Goal: Check status: Check status

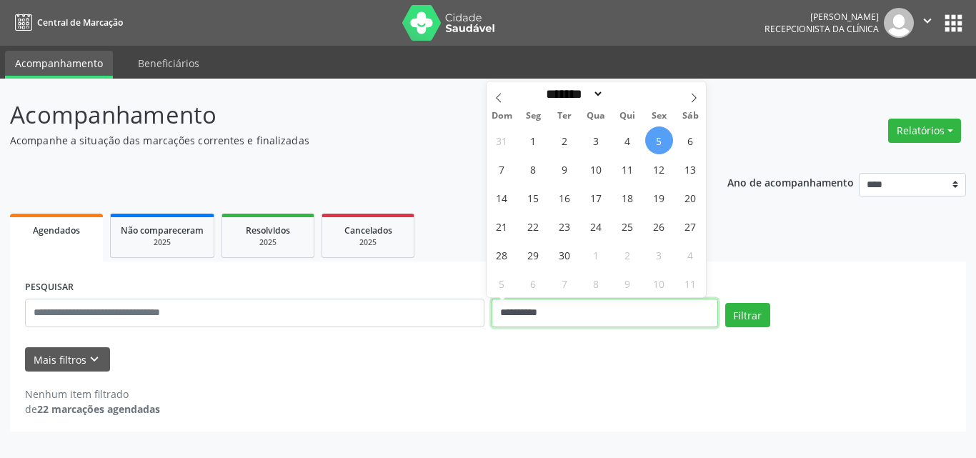
click at [590, 308] on input "**********" at bounding box center [605, 313] width 227 height 29
click at [537, 163] on span "8" at bounding box center [534, 169] width 28 height 28
type input "**********"
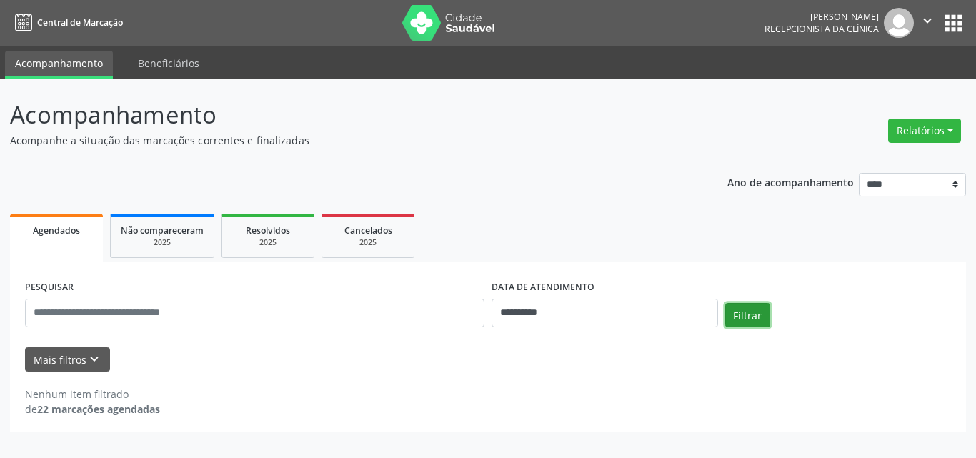
click at [755, 309] on button "Filtrar" at bounding box center [747, 315] width 45 height 24
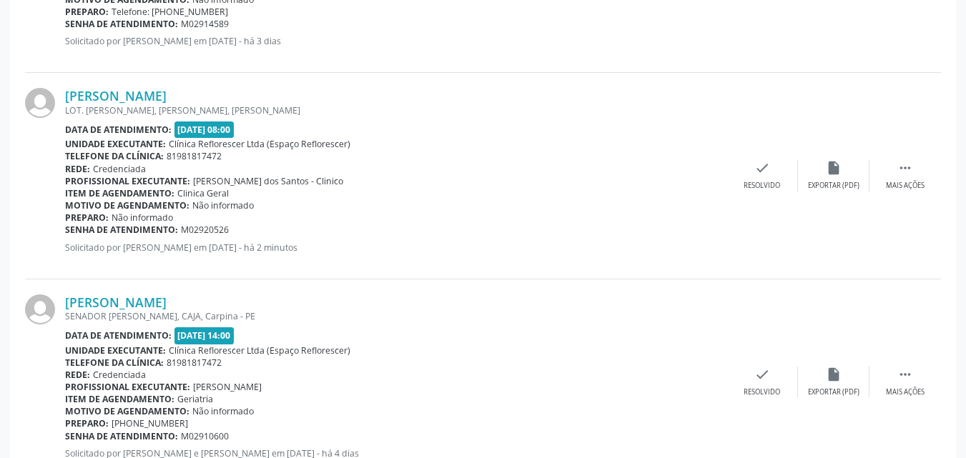
scroll to position [1457, 0]
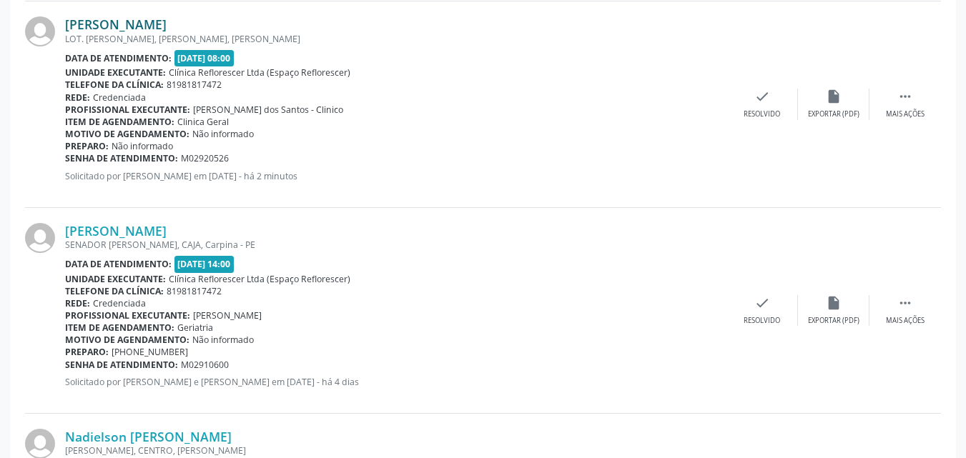
click at [160, 17] on link "Lucas Rodrigo Gomes de Lima" at bounding box center [115, 24] width 101 height 16
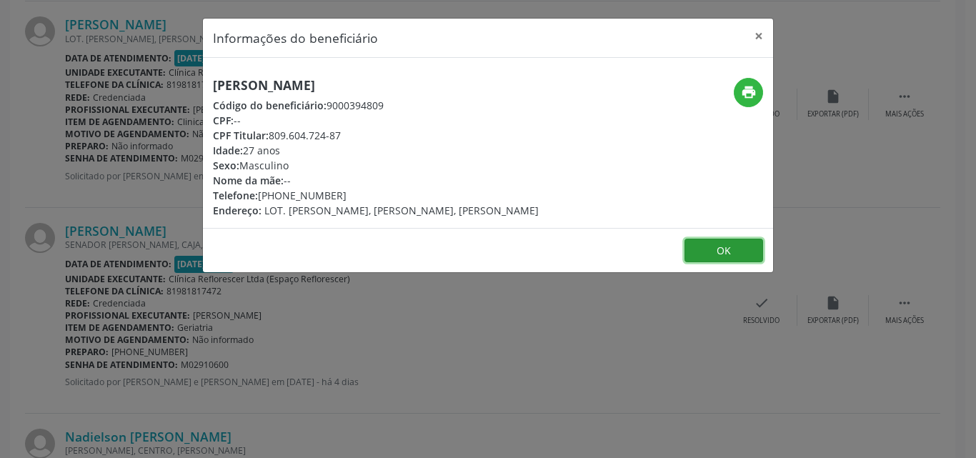
click at [736, 257] on button "OK" at bounding box center [724, 251] width 79 height 24
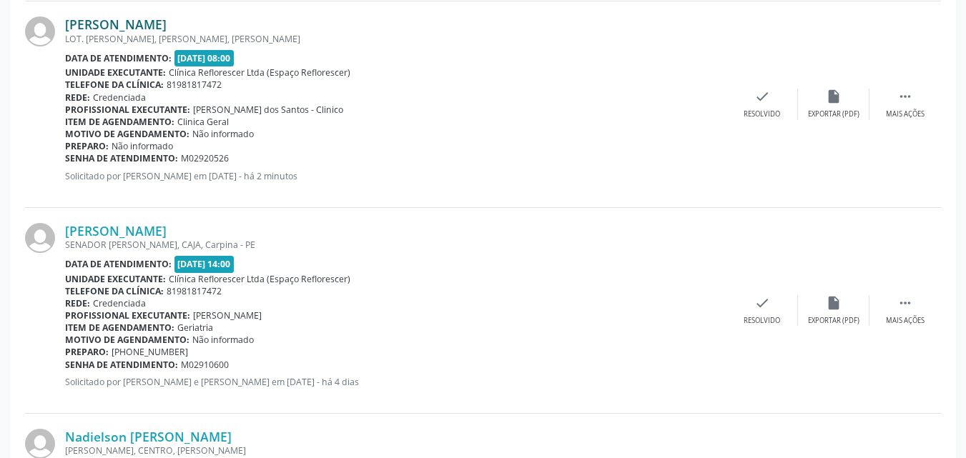
click at [167, 24] on link "Lucas Rodrigo Gomes de Lima" at bounding box center [115, 24] width 101 height 16
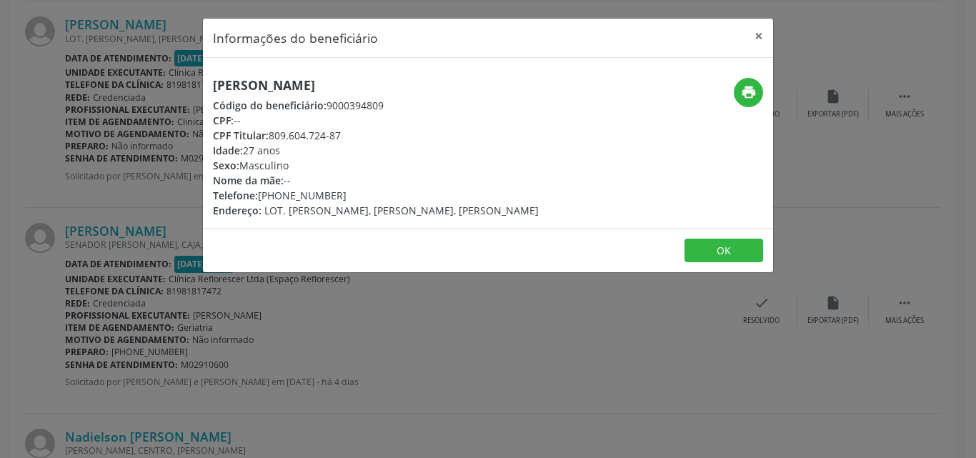
drag, startPoint x: 217, startPoint y: 83, endPoint x: 425, endPoint y: 84, distance: 208.7
click at [425, 84] on h5 "Lucas Rodrigo Gomes de Lima" at bounding box center [376, 85] width 326 height 15
drag, startPoint x: 212, startPoint y: 84, endPoint x: 428, endPoint y: 94, distance: 216.8
click at [428, 94] on div "Lucas Rodrigo Gomes de Lima Código do beneficiário: 9000394809 CPF: -- CPF Titu…" at bounding box center [393, 148] width 380 height 140
copy h5 "Lucas Rodrigo Gomes de Lima"
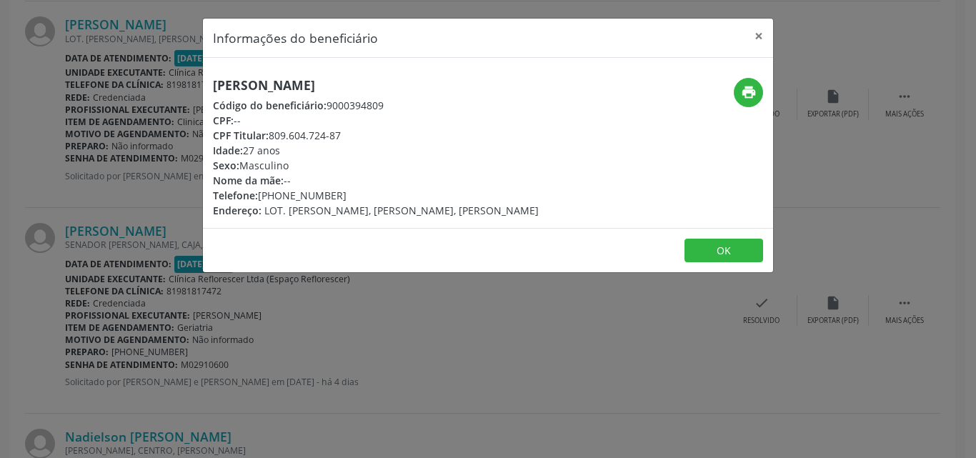
drag, startPoint x: 410, startPoint y: 134, endPoint x: 345, endPoint y: 107, distance: 69.5
click at [408, 134] on div "CPF Titular: 809.604.724-87" at bounding box center [376, 135] width 326 height 15
drag, startPoint x: 327, startPoint y: 103, endPoint x: 405, endPoint y: 105, distance: 77.9
click at [405, 105] on div "Código do beneficiário: 9000394809" at bounding box center [376, 105] width 326 height 15
copy div "9000394809"
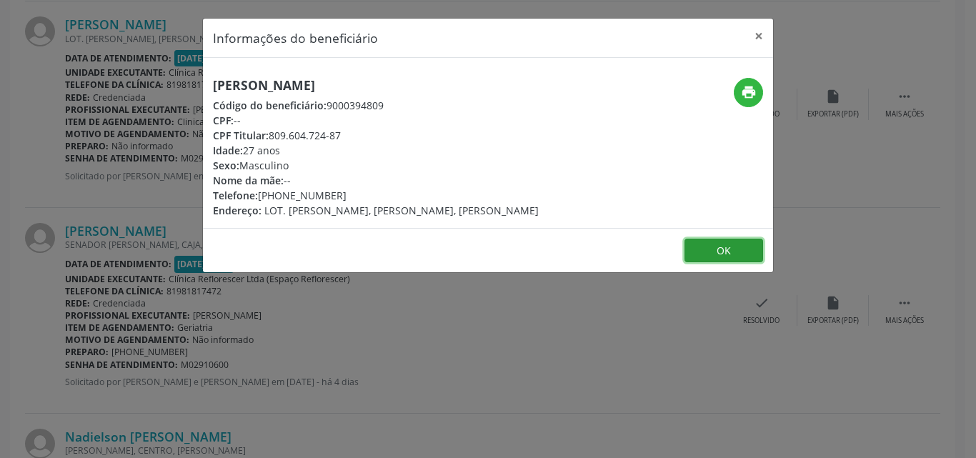
click at [698, 252] on button "OK" at bounding box center [724, 251] width 79 height 24
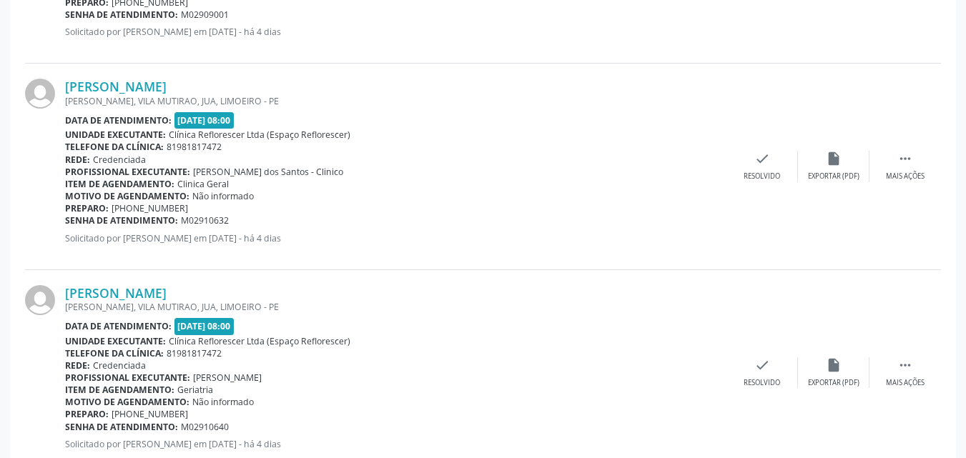
scroll to position [285, 0]
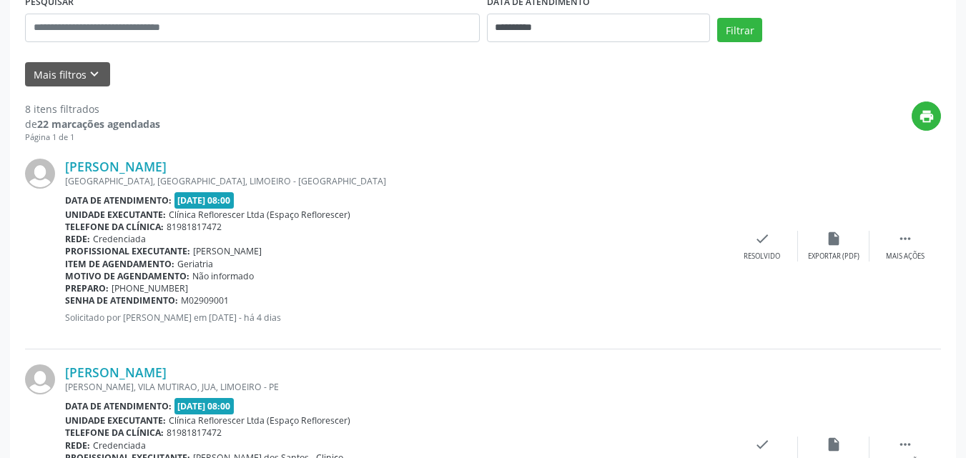
click at [493, 244] on div "Rede: Credenciada" at bounding box center [395, 239] width 661 height 12
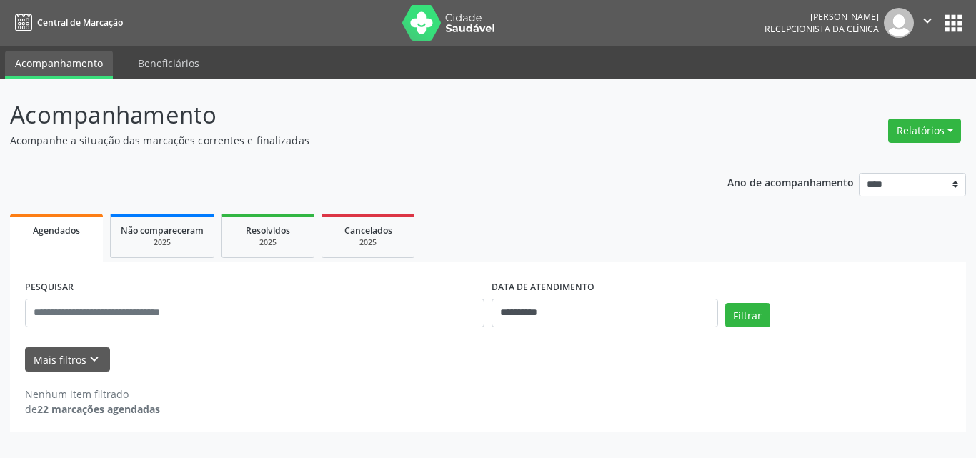
click at [570, 197] on div "**********" at bounding box center [488, 297] width 956 height 269
click at [494, 80] on div "**********" at bounding box center [488, 269] width 976 height 380
click at [517, 144] on p "Acompanhe a situação das marcações correntes e finalizadas" at bounding box center [345, 140] width 670 height 15
click at [457, 139] on p "Acompanhe a situação das marcações correntes e finalizadas" at bounding box center [345, 140] width 670 height 15
